Goal: Navigation & Orientation: Understand site structure

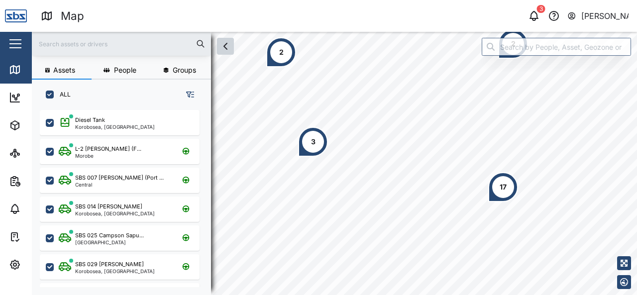
click at [224, 53] on button "button" at bounding box center [225, 46] width 17 height 17
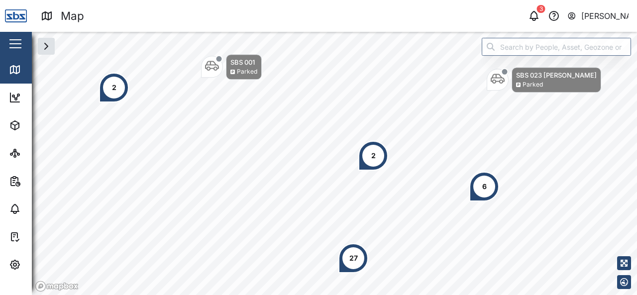
click at [113, 94] on div "2" at bounding box center [114, 88] width 30 height 30
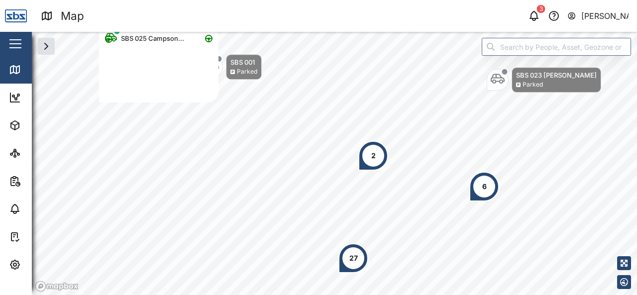
scroll to position [89, 112]
